Goal: Task Accomplishment & Management: Use online tool/utility

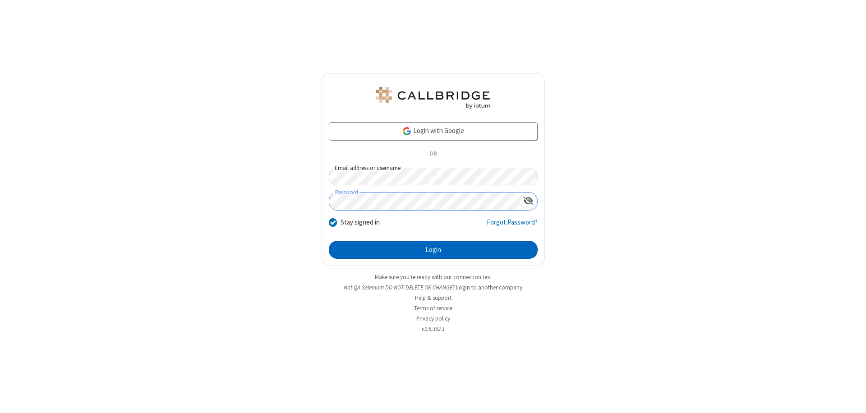
click at [433, 250] on button "Login" at bounding box center [433, 250] width 209 height 18
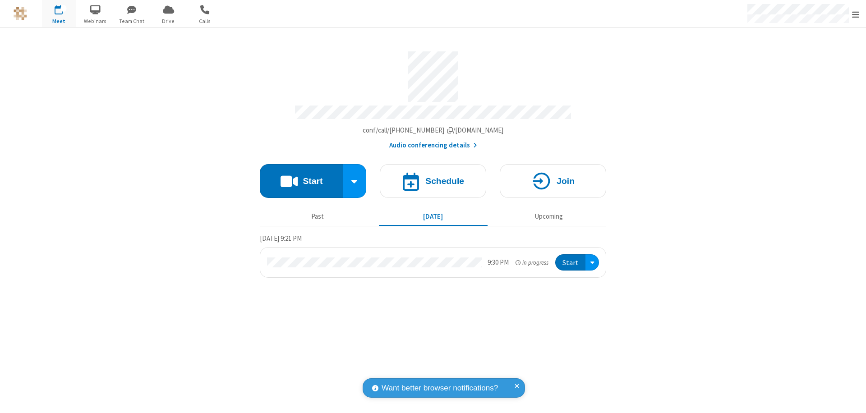
click at [301, 177] on button "Start" at bounding box center [301, 181] width 83 height 34
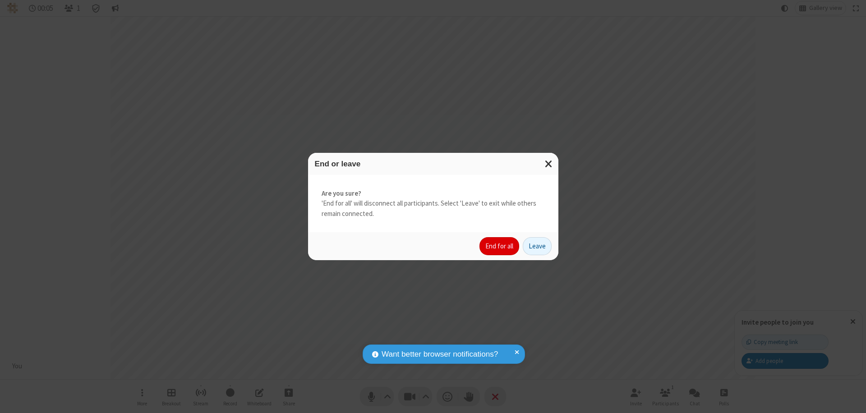
click at [500, 246] on button "End for all" at bounding box center [500, 246] width 40 height 18
